Goal: Transaction & Acquisition: Register for event/course

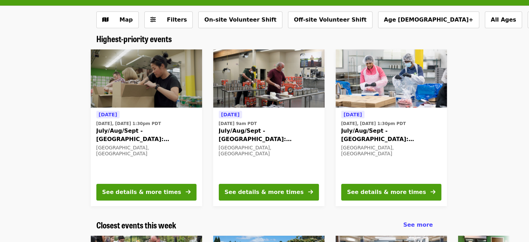
scroll to position [185, 0]
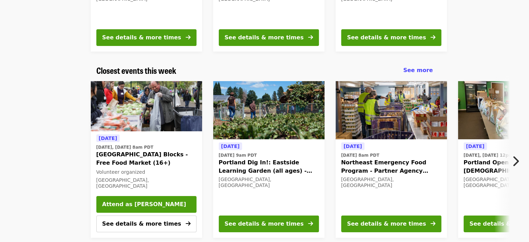
click at [272, 142] on div "[DATE] [DATE] 9am PDT Portland Dig In!: Eastside Learning Garden (all ages) - A…" at bounding box center [269, 175] width 100 height 67
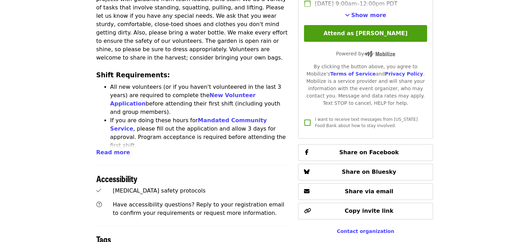
scroll to position [287, 0]
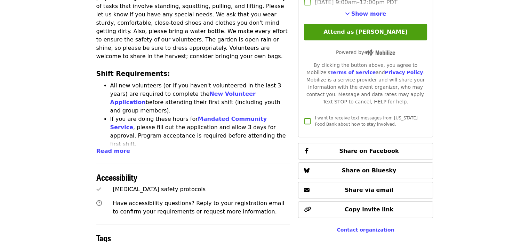
click at [105, 141] on div "Time Tuesdays, Thursdays and Saturdays 9am – 12pm PDT Location [STREET_ADDRESS]…" at bounding box center [193, 88] width 194 height 618
click at [109, 139] on div "Time Tuesdays, Thursdays and Saturdays 9am – 12pm PDT Location [STREET_ADDRESS]…" at bounding box center [193, 88] width 194 height 618
click at [111, 147] on span "Read more" at bounding box center [113, 150] width 34 height 7
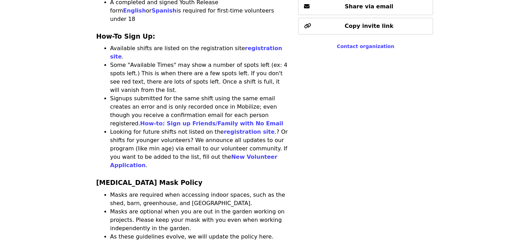
scroll to position [470, 0]
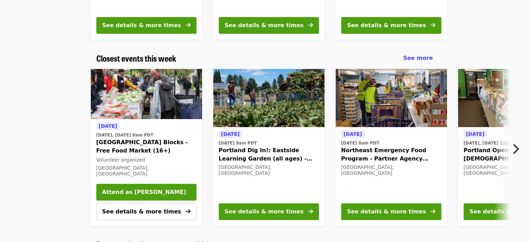
scroll to position [197, 0]
